Goal: Transaction & Acquisition: Purchase product/service

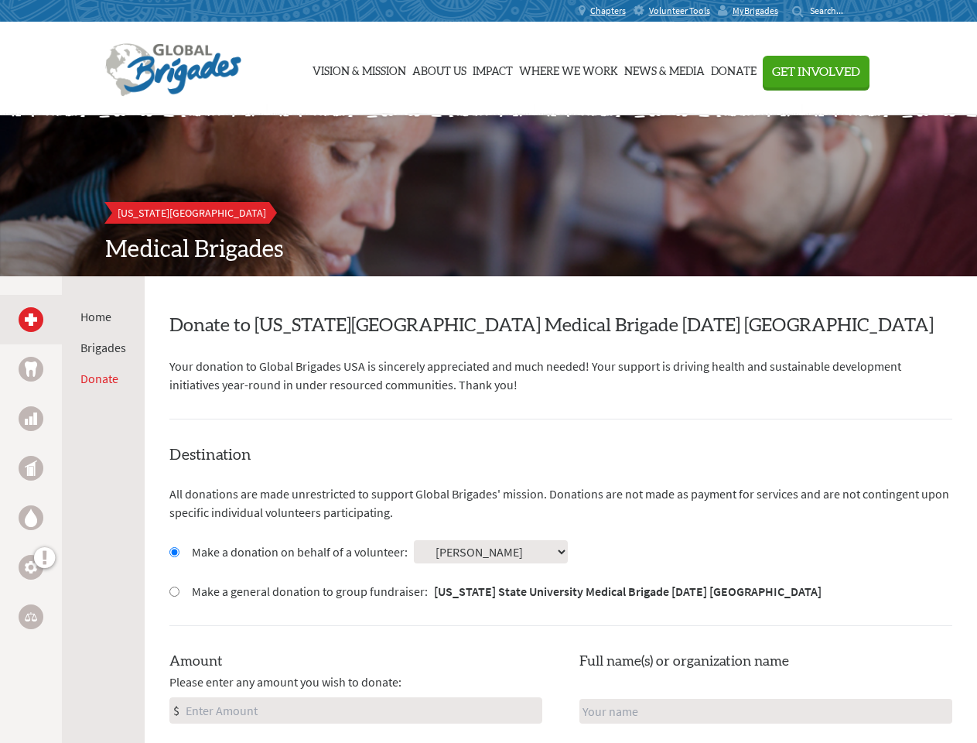
click at [854, 11] on div "Search for:" at bounding box center [823, 11] width 62 height 12
click at [861, 71] on span "Get Involved" at bounding box center [816, 72] width 88 height 12
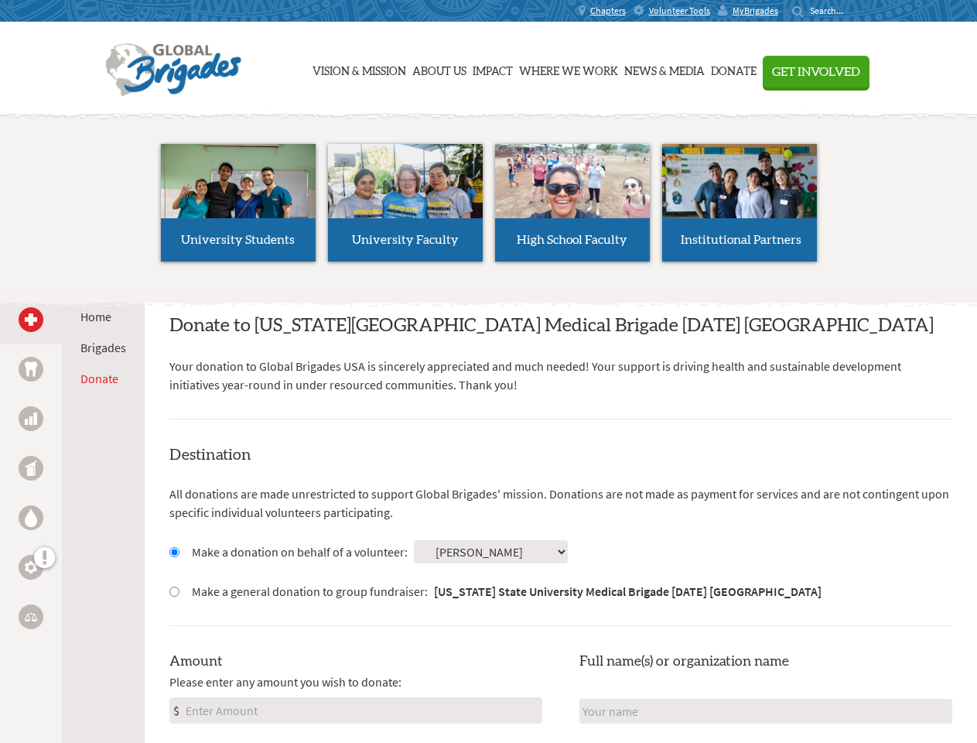
click at [489, 196] on li "High School Faculty" at bounding box center [572, 203] width 167 height 142
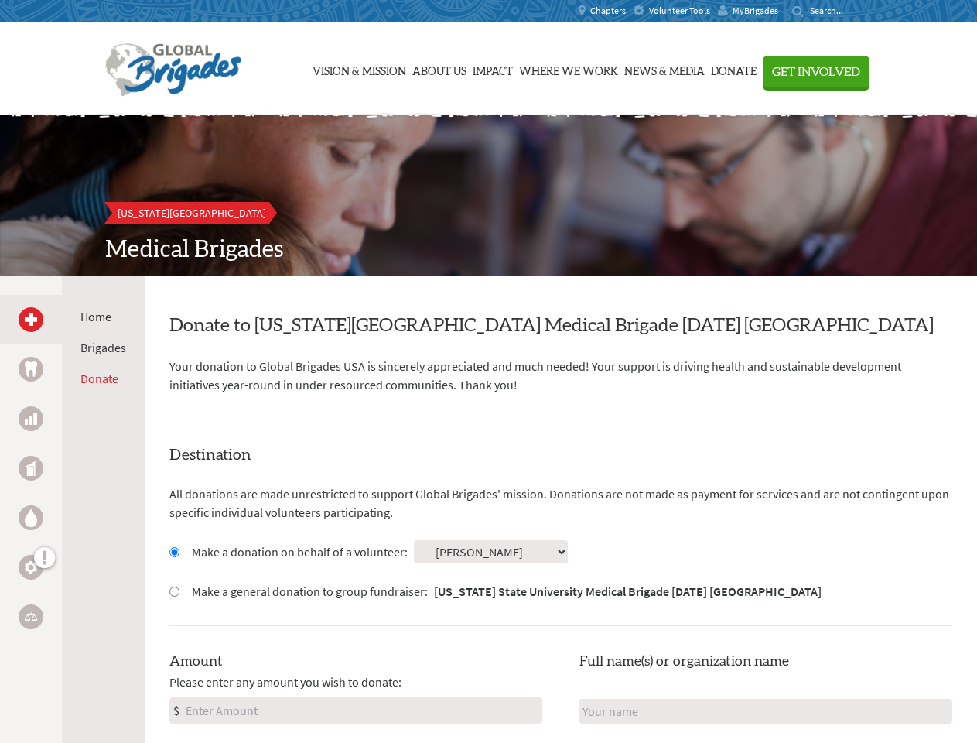
click at [72, 509] on div "Home Brigades Donate" at bounding box center [103, 647] width 83 height 743
click at [173, 552] on input "Make a donation on behalf of a volunteer:" at bounding box center [174, 552] width 10 height 10
click at [173, 591] on input "Make a general donation to group fundraiser: [US_STATE] State University Medica…" at bounding box center [174, 592] width 10 height 10
radio input "true"
